Goal: Find specific page/section

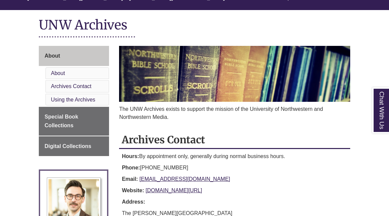
scroll to position [79, 0]
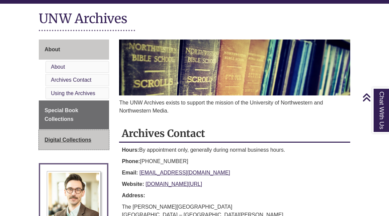
click at [84, 140] on span "Digital Collections" at bounding box center [68, 140] width 47 height 6
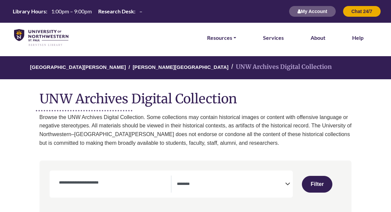
select select "Database Subject Filter"
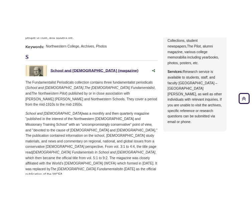
scroll to position [477, 0]
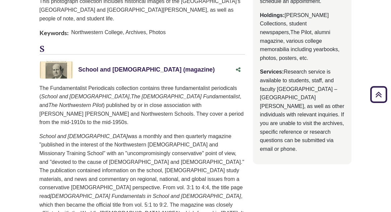
click at [105, 66] on link "School and Church (magazine) This link opens in a new window" at bounding box center [146, 69] width 136 height 7
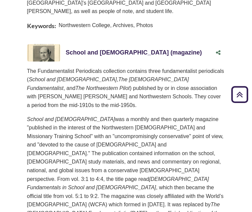
scroll to position [491, 0]
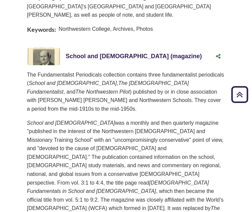
click at [107, 56] on link "School and Church (magazine) This link opens in a new window" at bounding box center [134, 56] width 136 height 7
